Goal: Task Accomplishment & Management: Complete application form

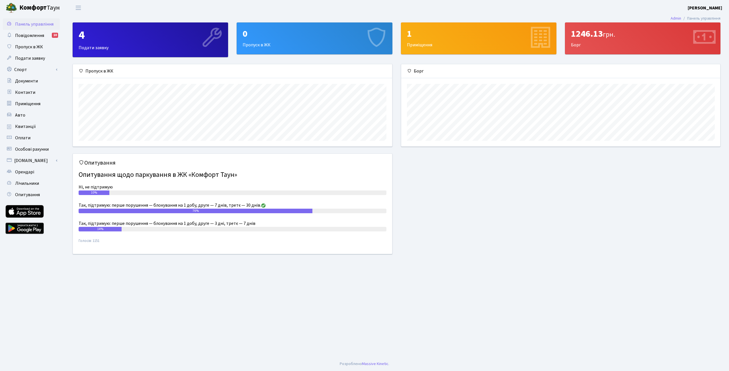
scroll to position [82, 319]
click at [32, 45] on span "Пропуск в ЖК" at bounding box center [29, 47] width 28 height 6
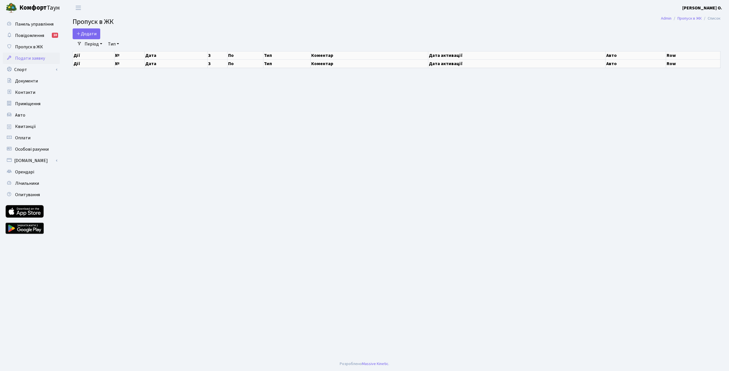
select select "25"
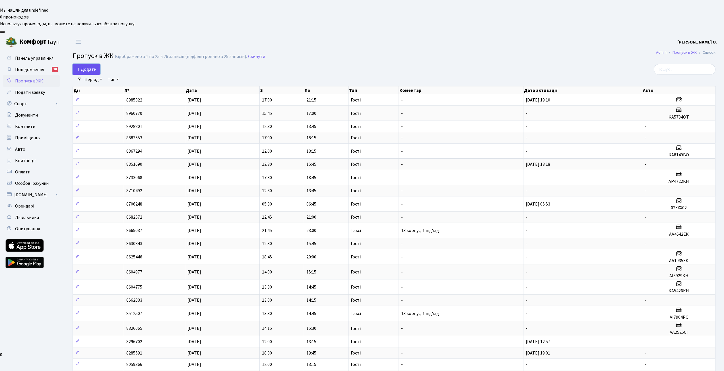
click at [92, 66] on span "Додати" at bounding box center [86, 69] width 20 height 6
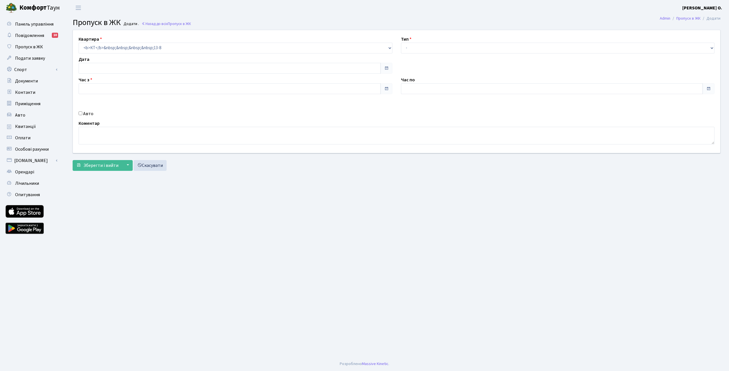
type input "18.09.2025"
type input "13:45"
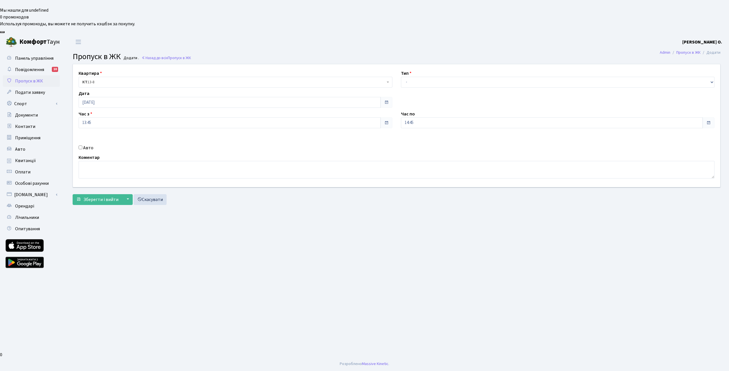
click at [706, 121] on span at bounding box center [708, 123] width 5 height 5
click at [540, 118] on input "14:45" at bounding box center [552, 123] width 302 height 11
click at [416, 135] on icon at bounding box center [416, 142] width 15 height 15
type input "16:45"
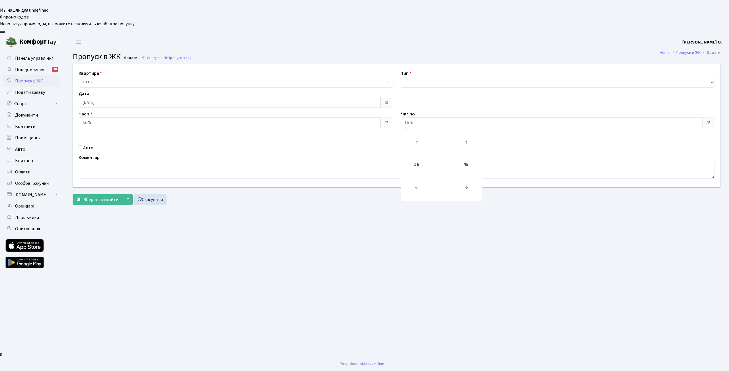
click at [561, 108] on div "Квартира <b>КТ</b>&nbsp;&nbsp;&nbsp;&nbsp;13-8 КТ 13-8 Тип - Доставка Таксі Гос…" at bounding box center [397, 125] width 656 height 123
click at [433, 77] on select "- Доставка Таксі Гості Сервіс" at bounding box center [558, 82] width 314 height 11
select select "1"
click at [401, 77] on select "- Доставка Таксі Гості Сервіс" at bounding box center [558, 82] width 314 height 11
click at [81, 146] on input "Авто" at bounding box center [81, 148] width 4 height 4
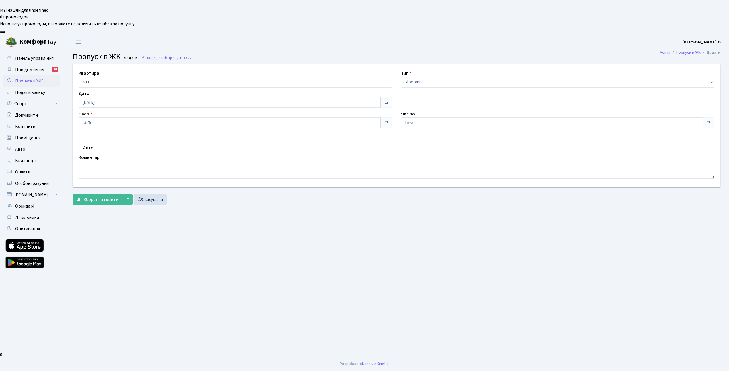
checkbox input "true"
click at [571, 280] on main "Admin Пропуск в ЖК Додати Пропуск в ЖК Додати . Назад до всіх Пропуск в ЖК Квар…" at bounding box center [396, 203] width 665 height 307
click at [423, 138] on input "text" at bounding box center [558, 143] width 314 height 11
paste input "АА 1843"
click at [411, 138] on input "АА 1843" at bounding box center [558, 143] width 314 height 11
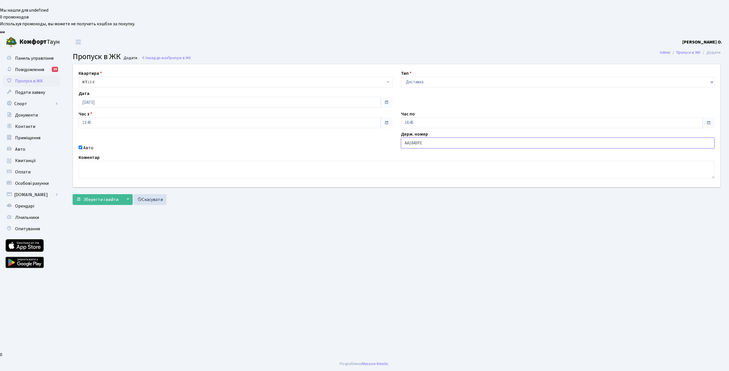
type input "АА1843РЕ"
click at [95, 197] on span "Зберегти і вийти" at bounding box center [100, 200] width 35 height 6
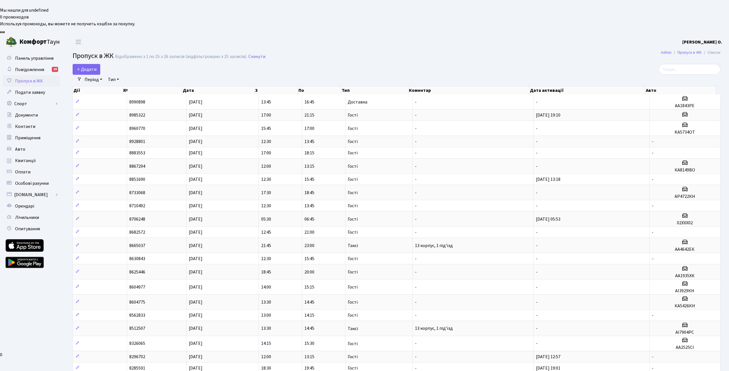
select select "25"
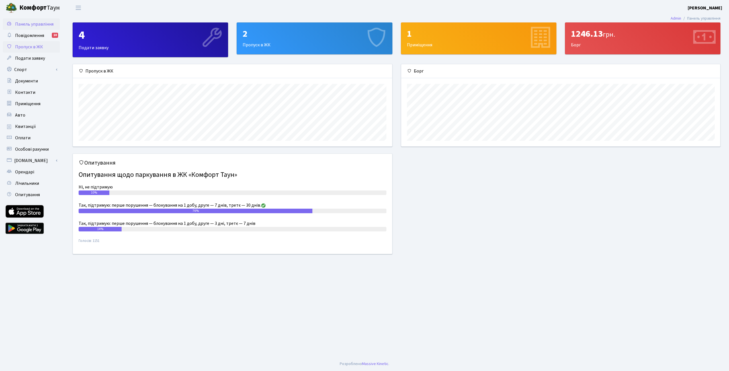
scroll to position [82, 319]
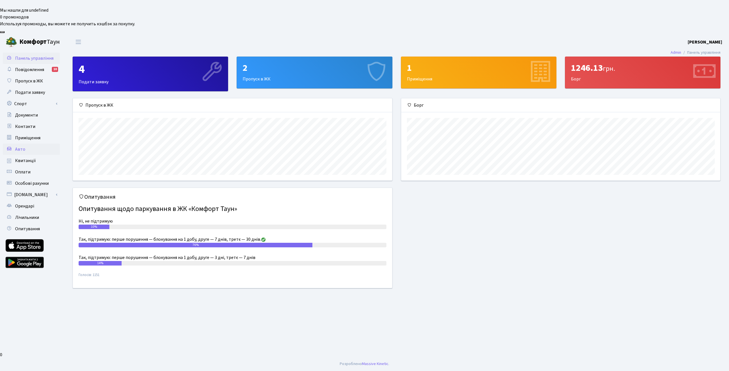
click at [19, 146] on span "Авто" at bounding box center [20, 149] width 10 height 6
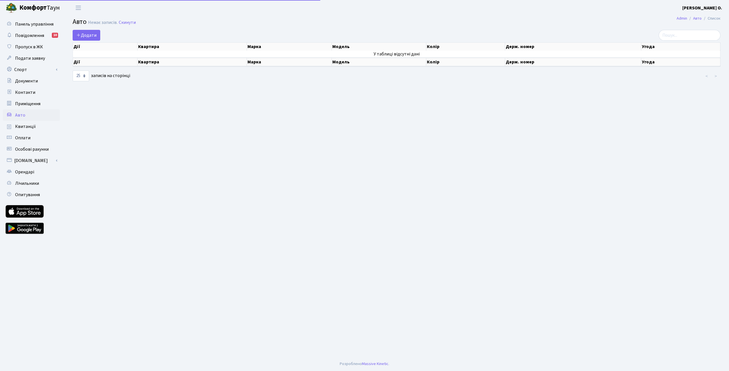
select select "25"
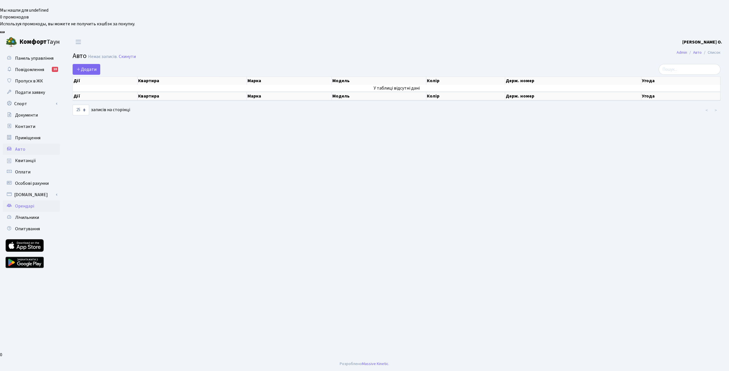
click at [26, 203] on span "Орендарі" at bounding box center [24, 206] width 19 height 6
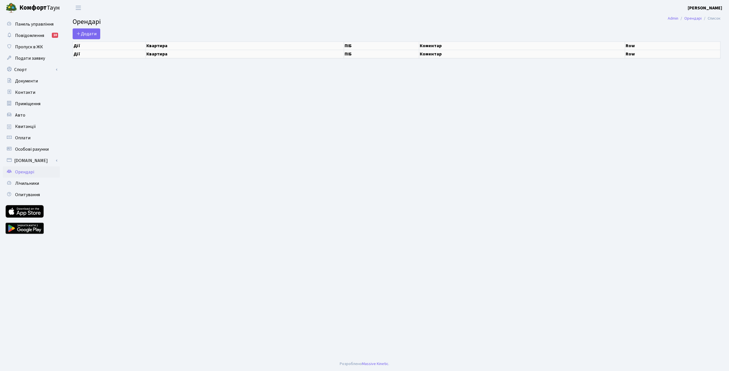
select select "25"
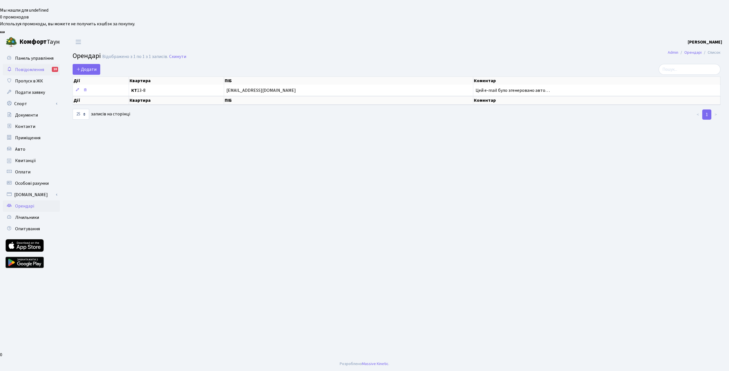
click at [27, 67] on span "Повідомлення" at bounding box center [29, 70] width 29 height 6
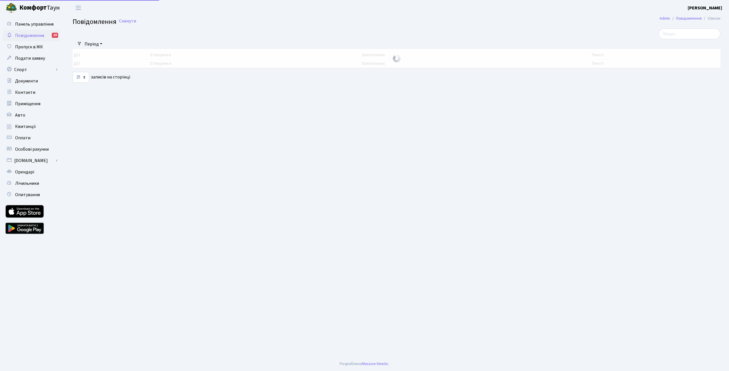
select select "25"
